Goal: Information Seeking & Learning: Learn about a topic

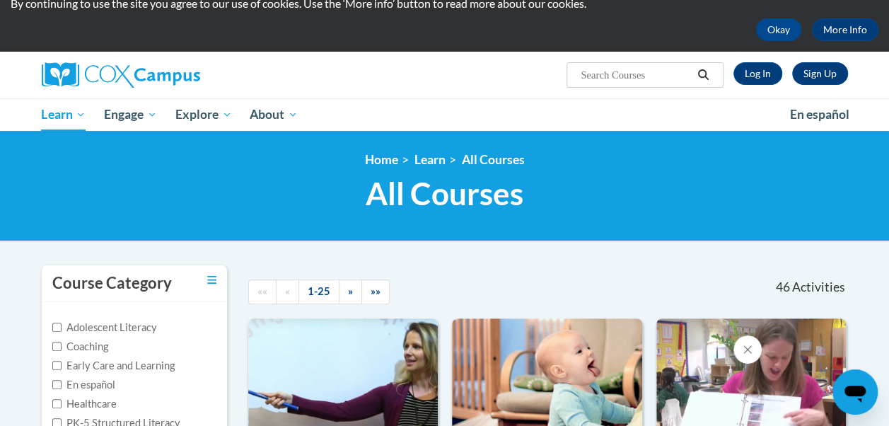
scroll to position [52, 0]
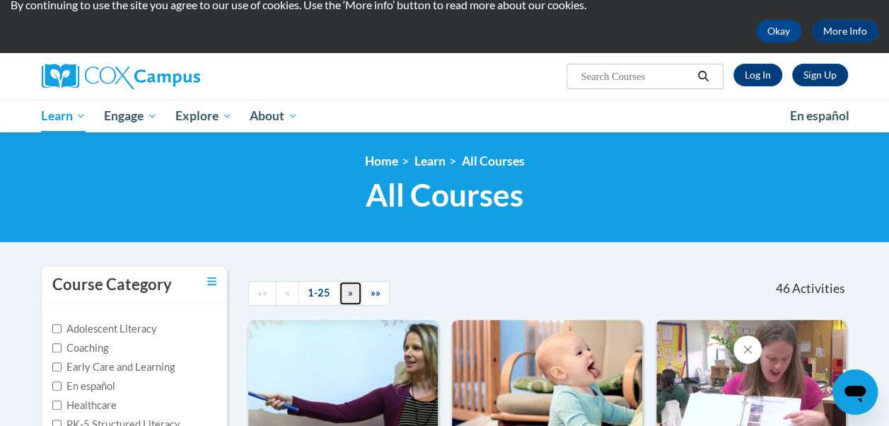
click at [352, 287] on link "»" at bounding box center [350, 293] width 23 height 25
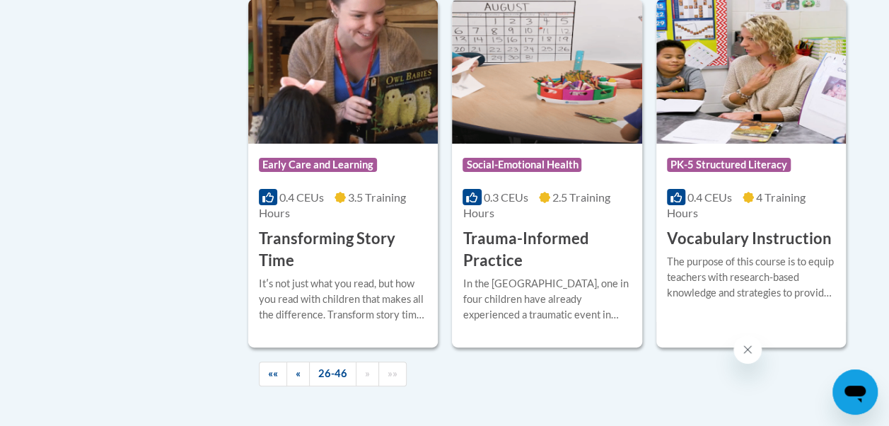
scroll to position [2677, 0]
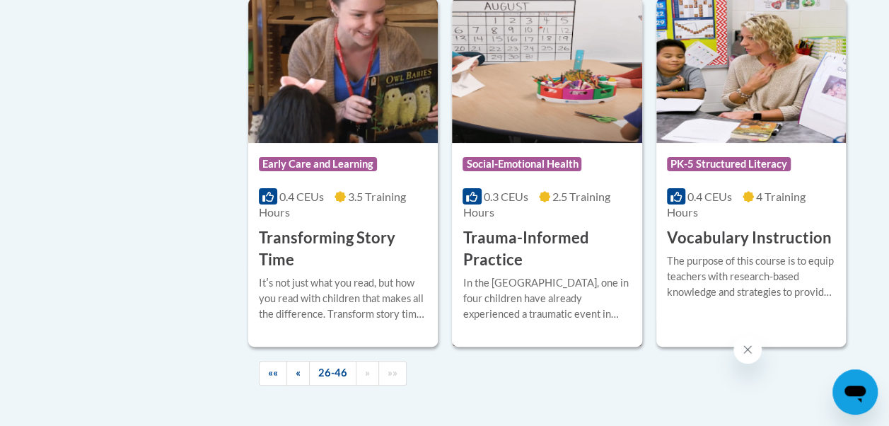
click at [502, 243] on h3 "Trauma-Informed Practice" at bounding box center [547, 249] width 168 height 44
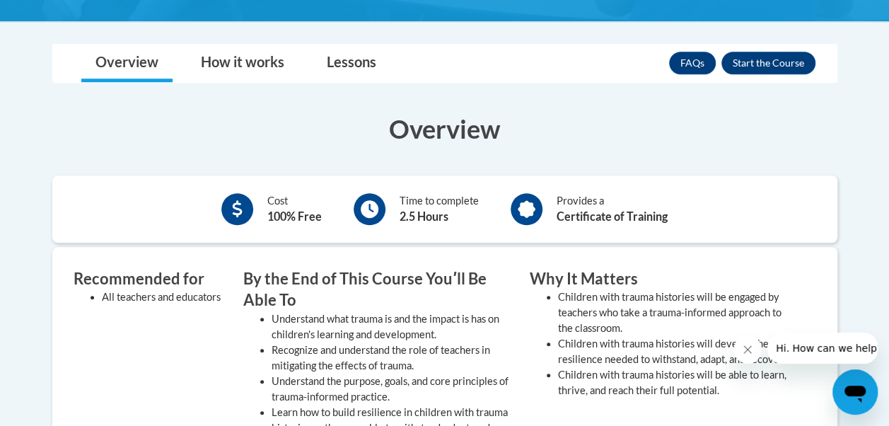
scroll to position [437, 0]
